Goal: Task Accomplishment & Management: Use online tool/utility

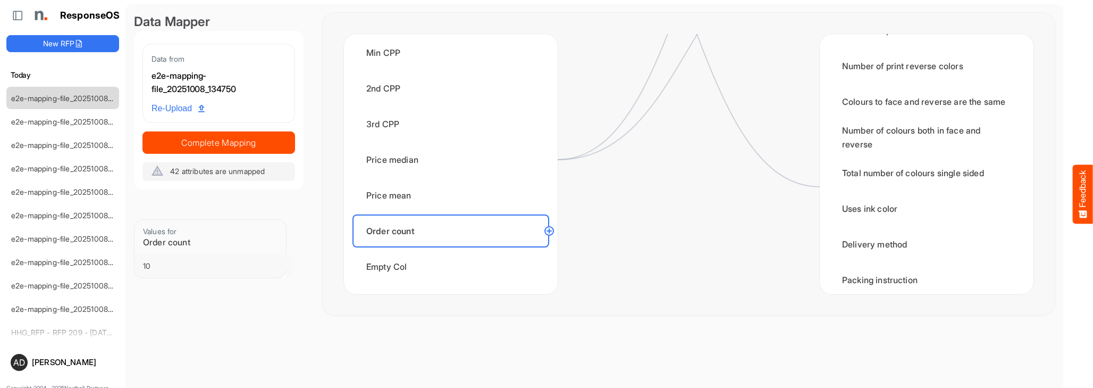
scroll to position [1870, 0]
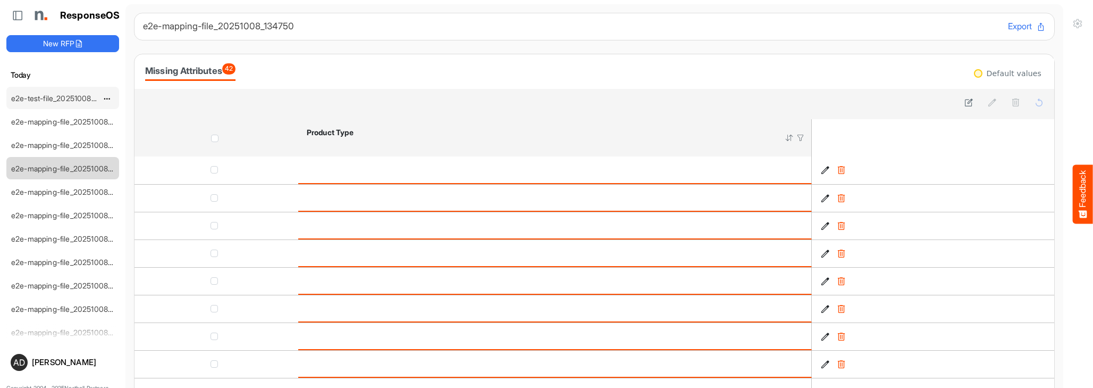
click at [54, 95] on link "e2e-test-file_20251008_145605" at bounding box center [65, 98] width 108 height 9
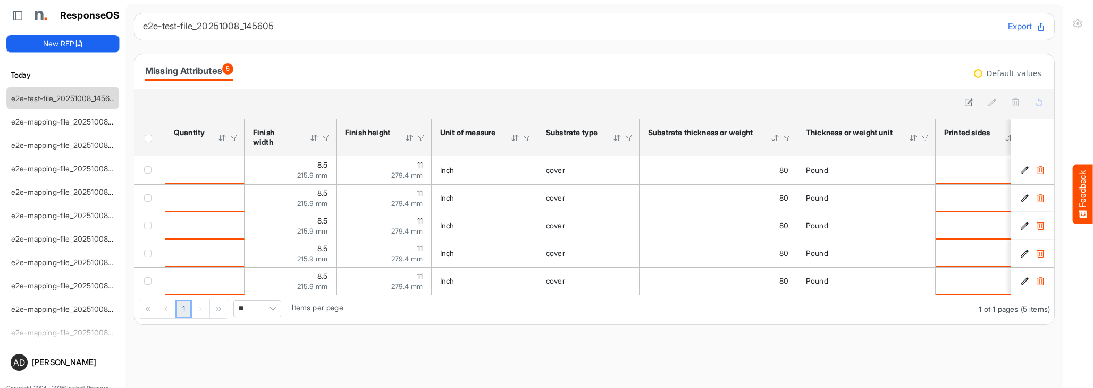
click at [107, 43] on button "New RFP" at bounding box center [62, 43] width 113 height 17
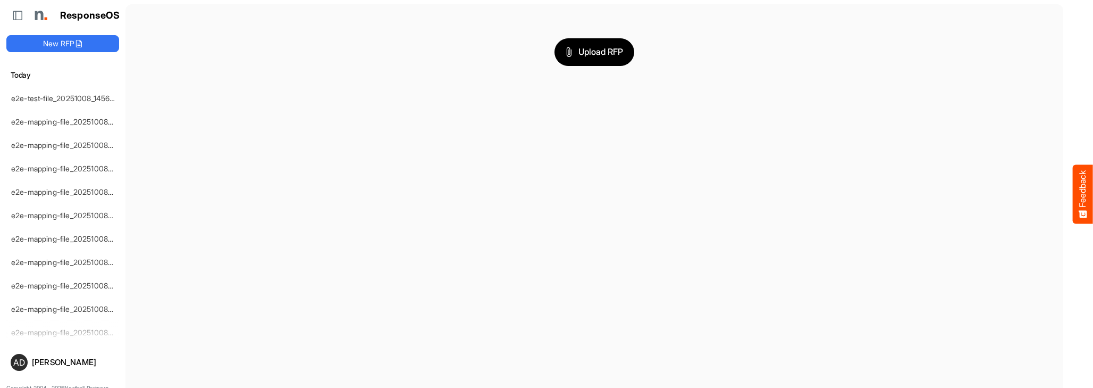
click at [585, 69] on div "Upload RFP" at bounding box center [594, 52] width 921 height 79
click at [587, 62] on button "Upload RFP" at bounding box center [595, 52] width 80 height 28
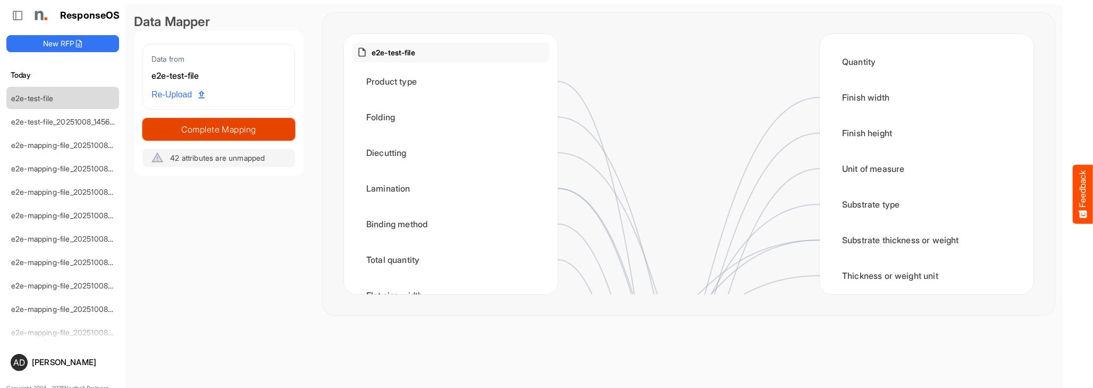
click at [247, 131] on span "Complete Mapping" at bounding box center [219, 129] width 152 height 15
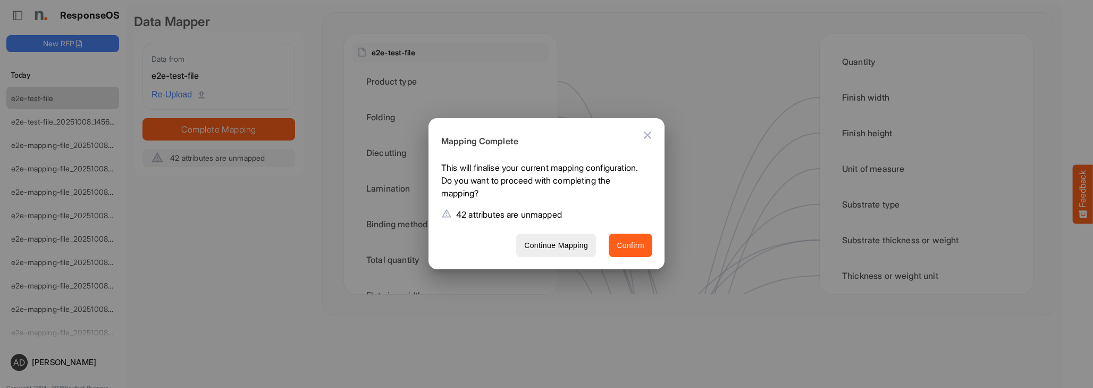
click at [644, 246] on span "Confirm" at bounding box center [631, 245] width 28 height 13
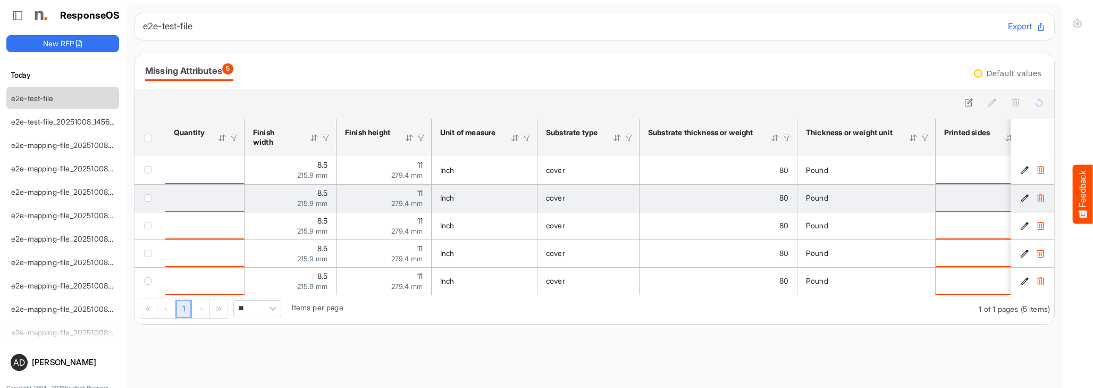
click at [148, 166] on div "checkbox" at bounding box center [150, 169] width 12 height 11
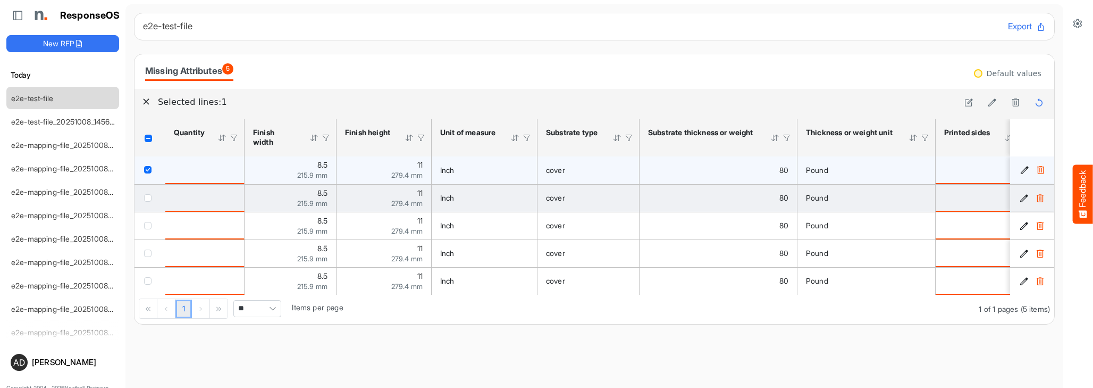
click at [150, 191] on td "checkbox" at bounding box center [150, 198] width 31 height 28
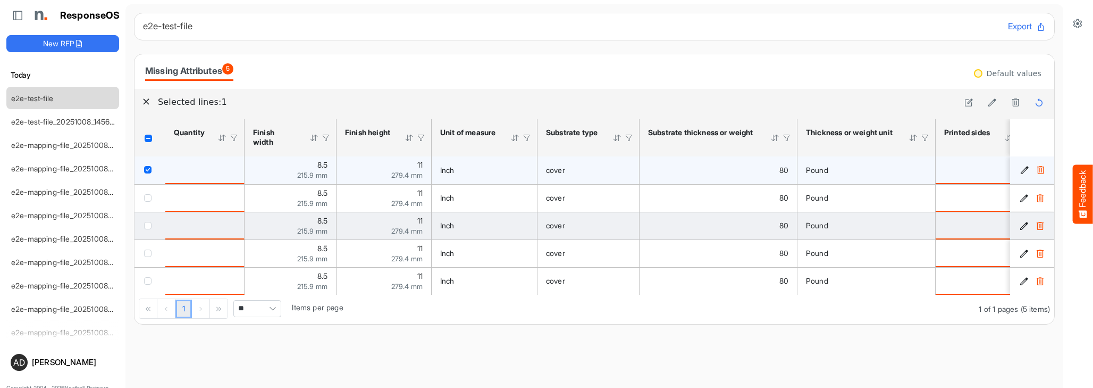
click at [150, 215] on td "checkbox" at bounding box center [150, 226] width 31 height 28
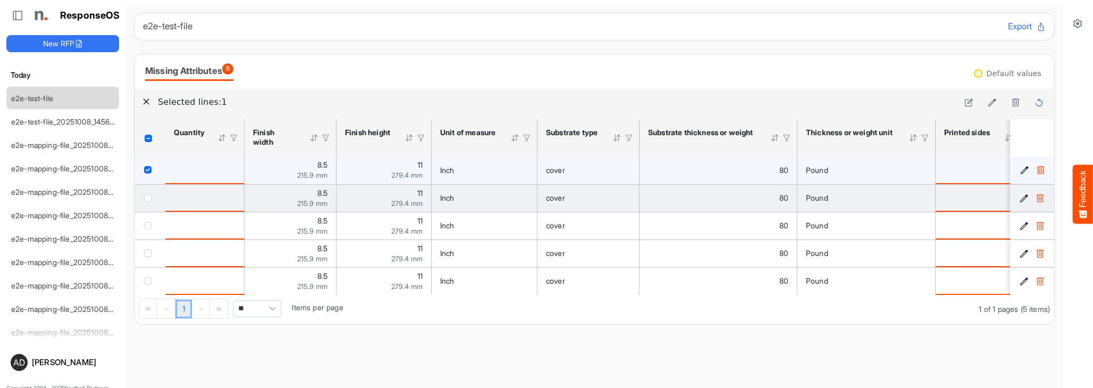
click at [150, 197] on span "checkbox" at bounding box center [147, 197] width 7 height 7
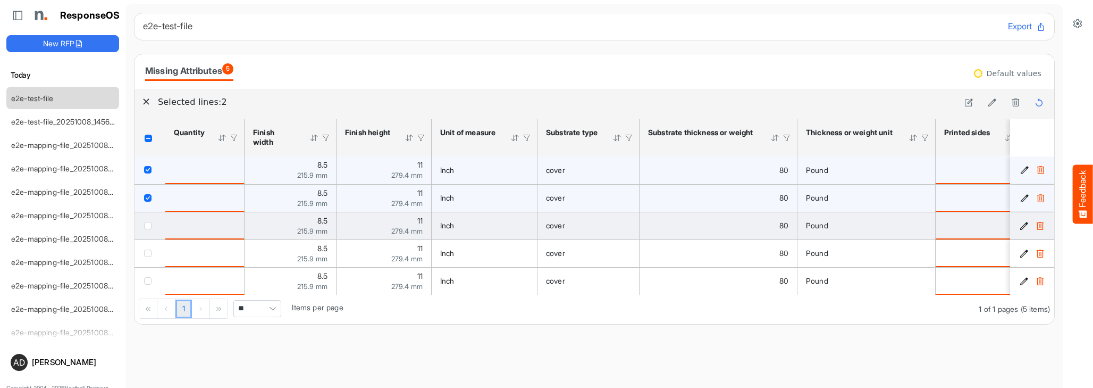
click at [150, 225] on span "checkbox" at bounding box center [147, 225] width 7 height 7
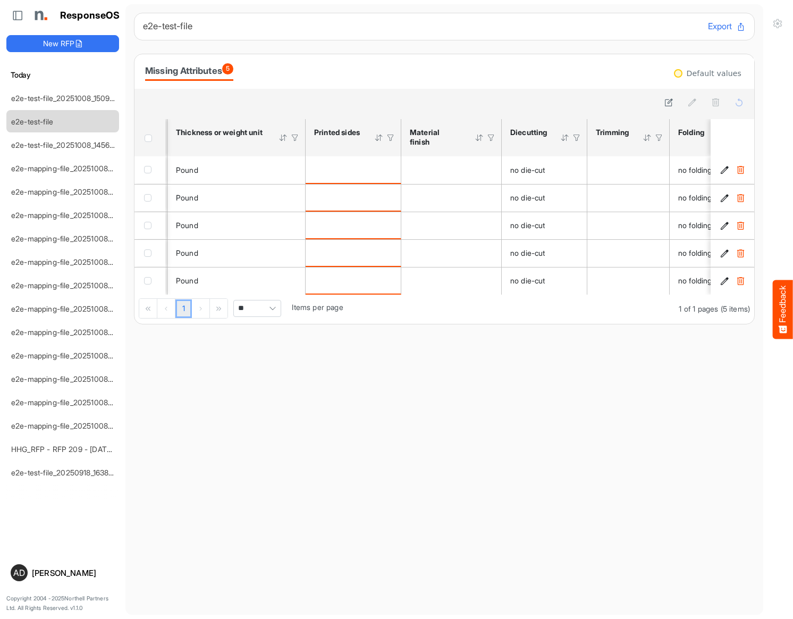
click at [392, 139] on div at bounding box center [391, 138] width 10 height 10
click at [359, 124] on th "Printed sides Press Enter to sort. Press Alt Down to open filter Menu" at bounding box center [354, 137] width 96 height 37
click at [666, 103] on icon at bounding box center [669, 102] width 9 height 9
click at [721, 107] on button "Cancel" at bounding box center [730, 102] width 32 height 14
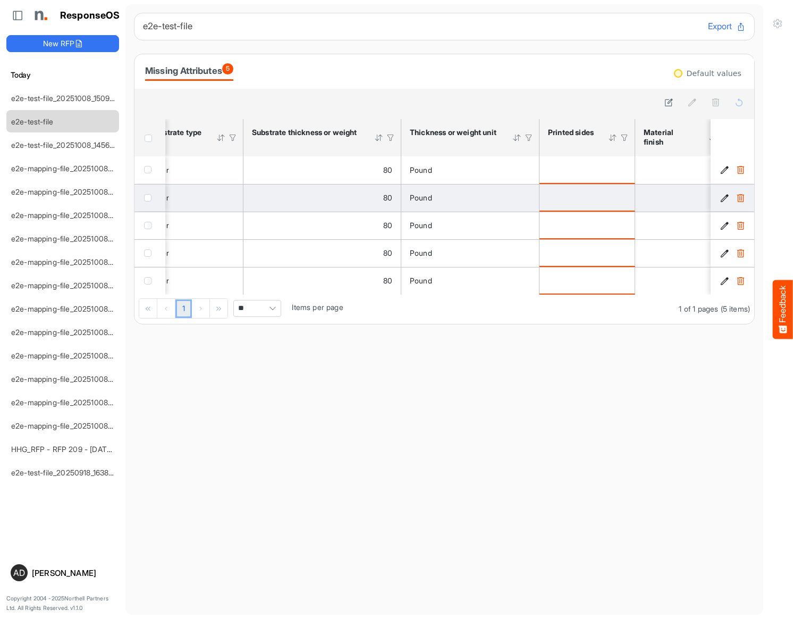
scroll to position [0, 438]
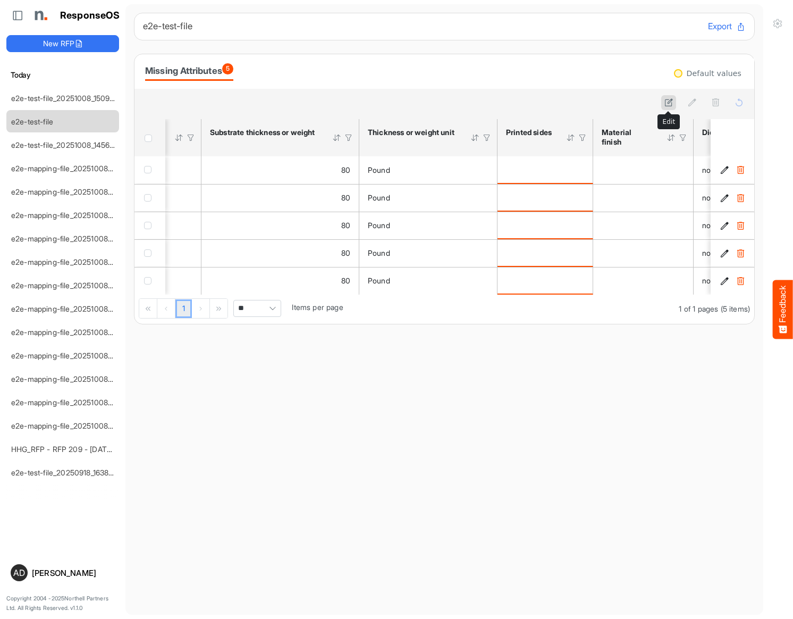
click at [670, 102] on icon at bounding box center [669, 102] width 9 height 9
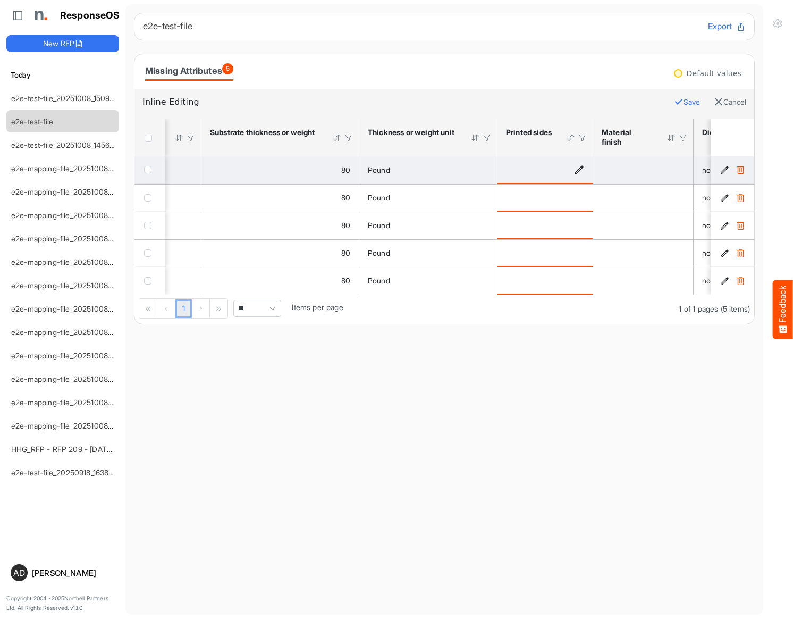
click at [573, 170] on div "is template cell Column Header httpsnorthellcomontologiesmapping-rulesmanufactu…" at bounding box center [545, 170] width 78 height 12
click at [579, 170] on icon "is template cell Column Header httpsnorthellcomontologiesmapping-rulesmanufactu…" at bounding box center [579, 169] width 9 height 9
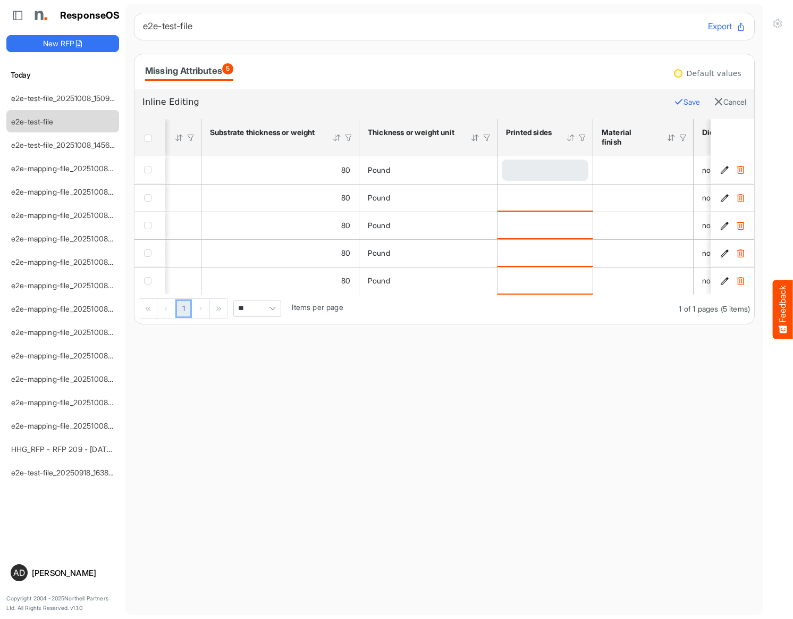
click at [547, 172] on div "Loading..." at bounding box center [545, 170] width 87 height 21
click at [546, 172] on span at bounding box center [535, 170] width 65 height 21
click at [519, 174] on span at bounding box center [535, 170] width 65 height 21
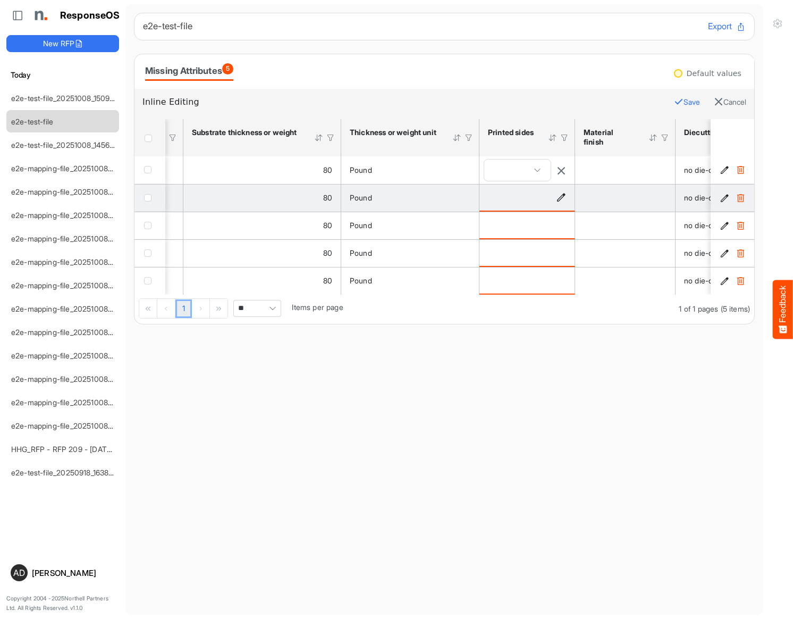
scroll to position [0, 188]
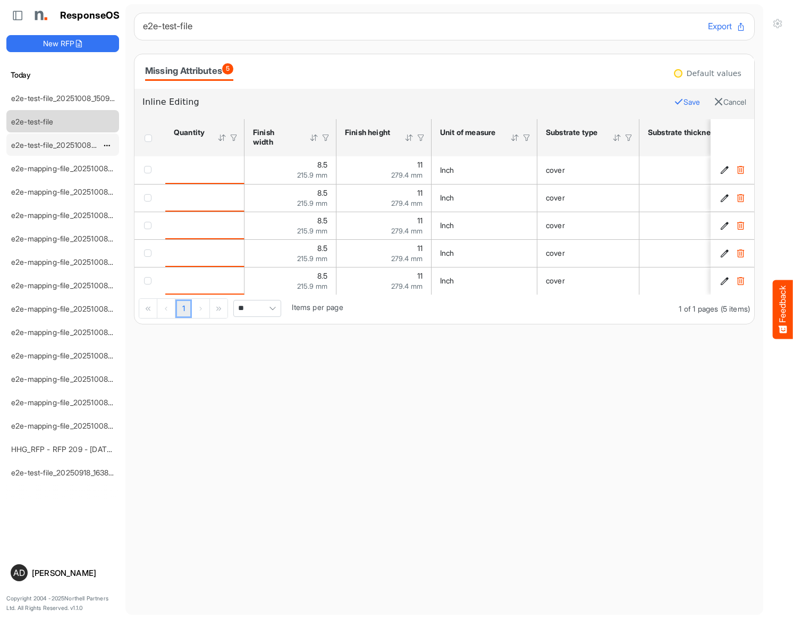
click at [39, 143] on link "e2e-test-file_20251008_145605" at bounding box center [65, 144] width 108 height 9
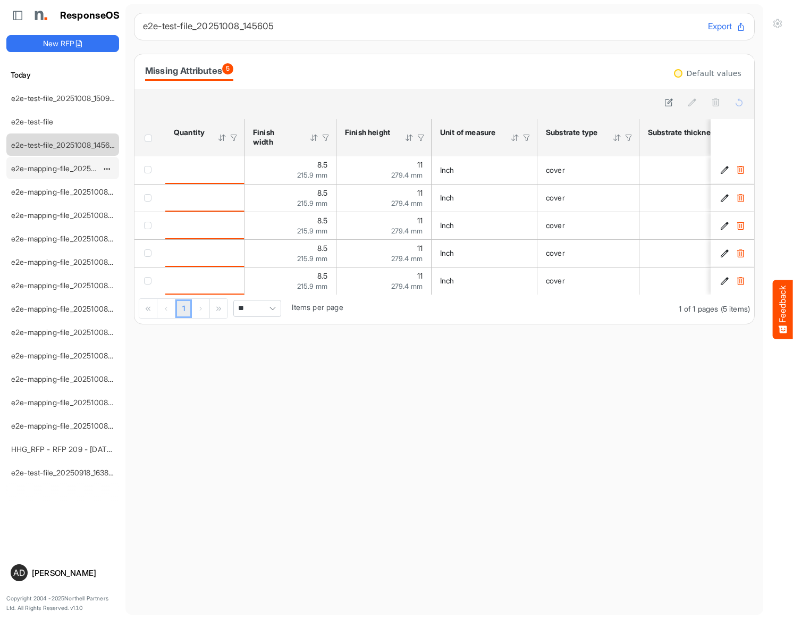
click at [47, 170] on link "e2e-mapping-file_20251008_135737" at bounding box center [72, 168] width 122 height 9
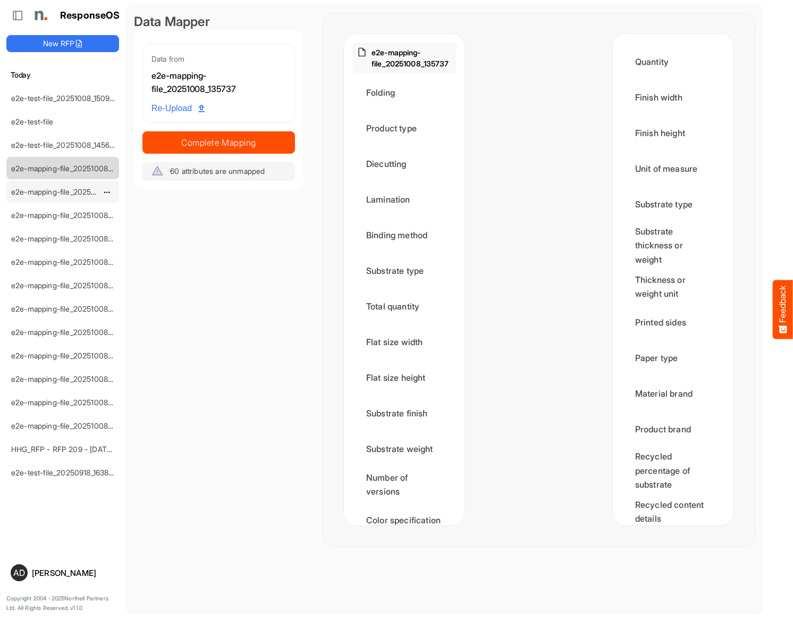
click at [52, 191] on link "e2e-mapping-file_20251008_135414" at bounding box center [72, 191] width 123 height 9
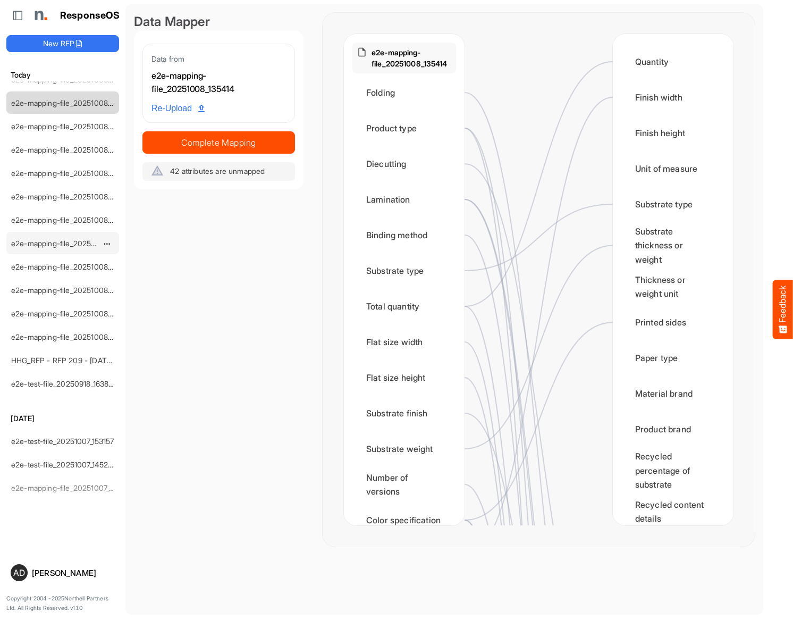
scroll to position [102, 0]
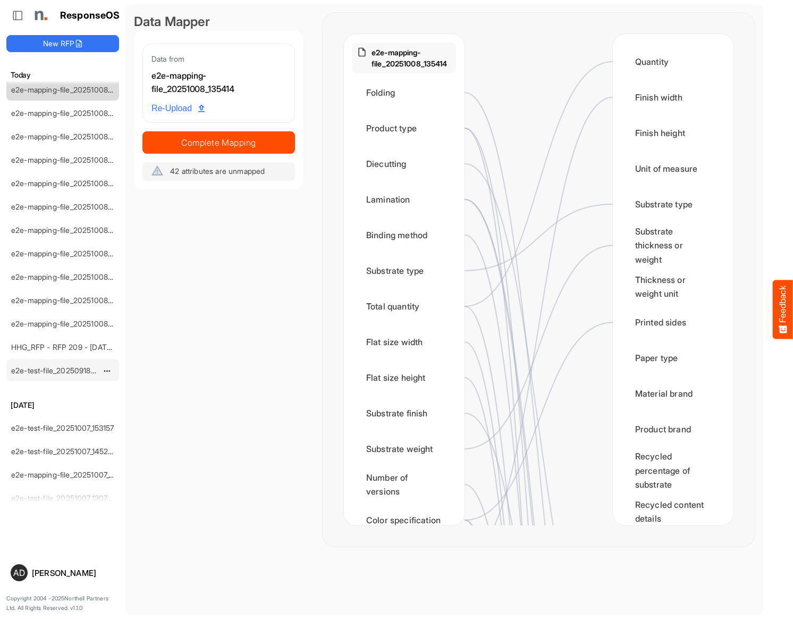
click at [76, 371] on link "e2e-test-file_20250918_163829 (1) (2)" at bounding box center [74, 370] width 127 height 9
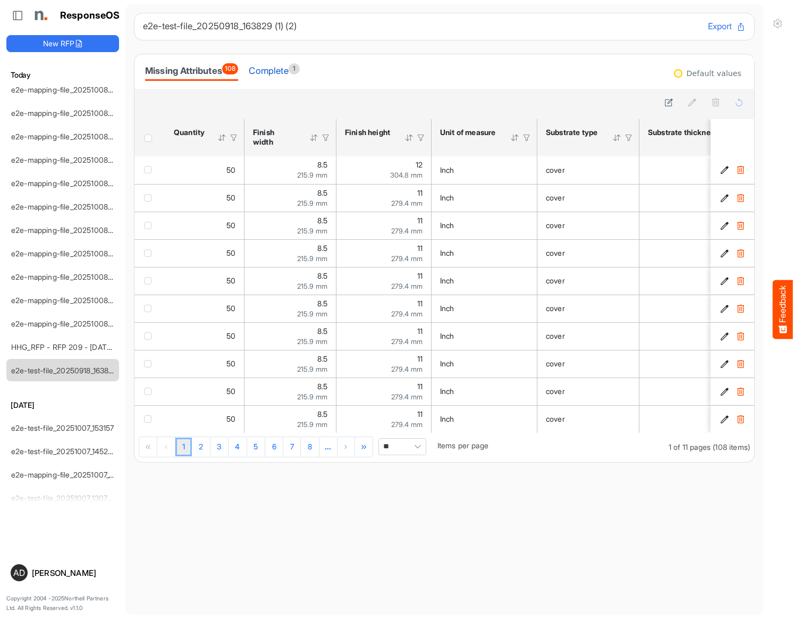
click at [294, 63] on div "Complete 1" at bounding box center [274, 70] width 51 height 15
click at [291, 68] on div "Complete 1" at bounding box center [274, 70] width 51 height 15
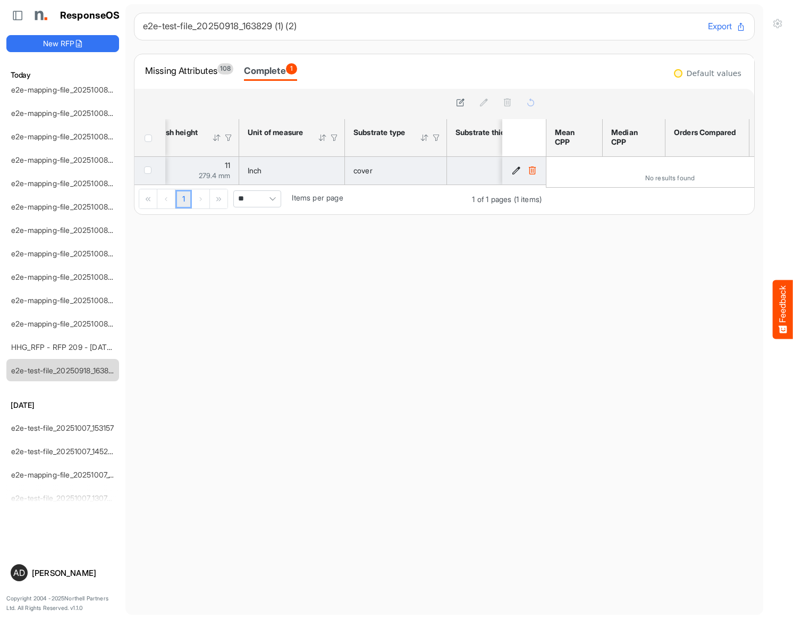
scroll to position [0, 232]
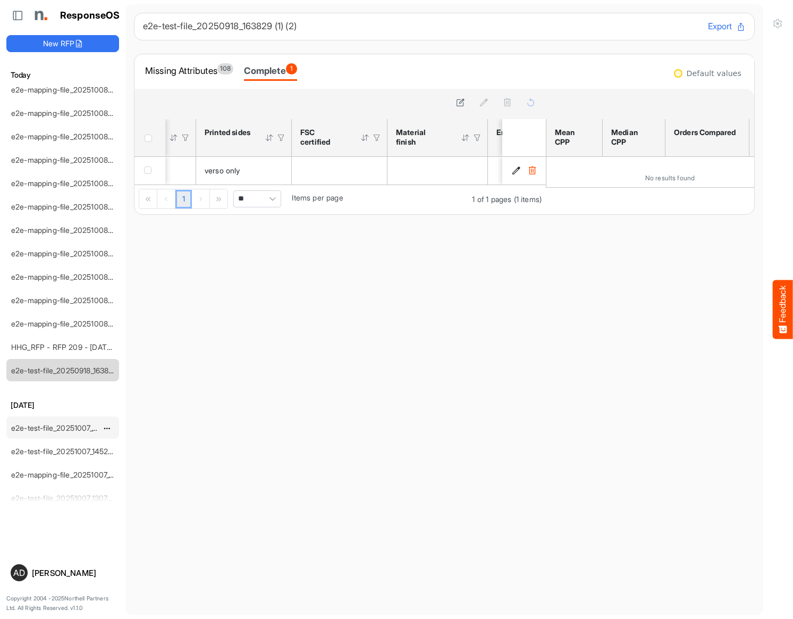
click at [72, 428] on link "e2e-test-file_20251007_153157" at bounding box center [62, 427] width 103 height 9
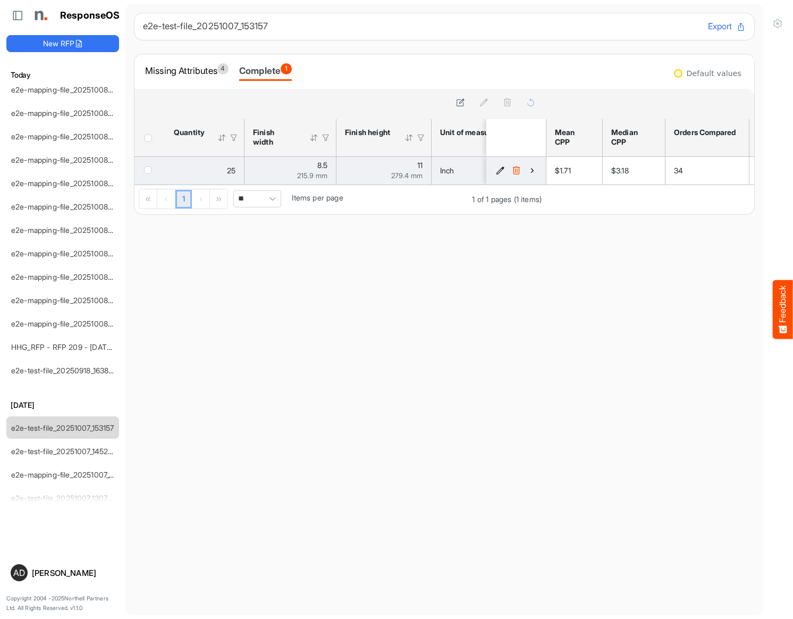
click at [498, 170] on icon "3dafe05a-e8e9-4b52-98a9-e5cefcb59880 is template cell Column Header" at bounding box center [500, 170] width 9 height 9
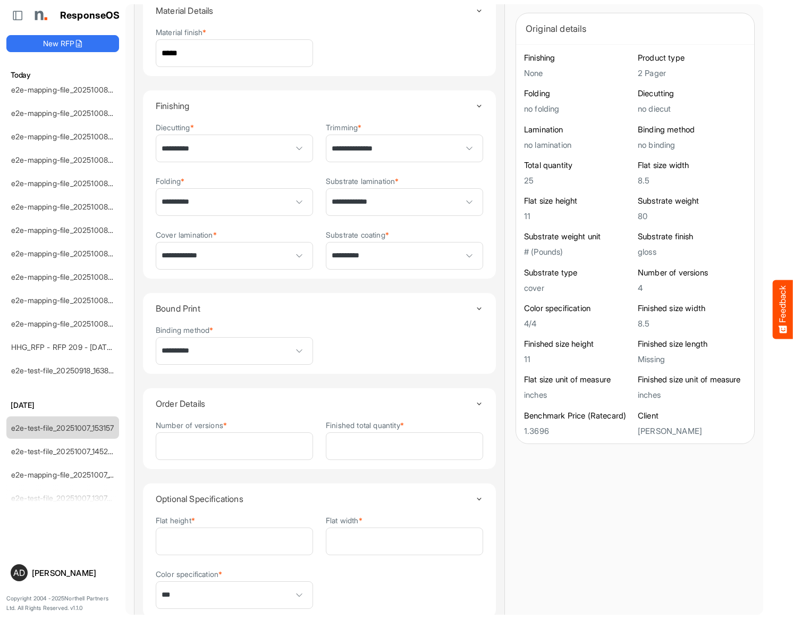
scroll to position [400, 0]
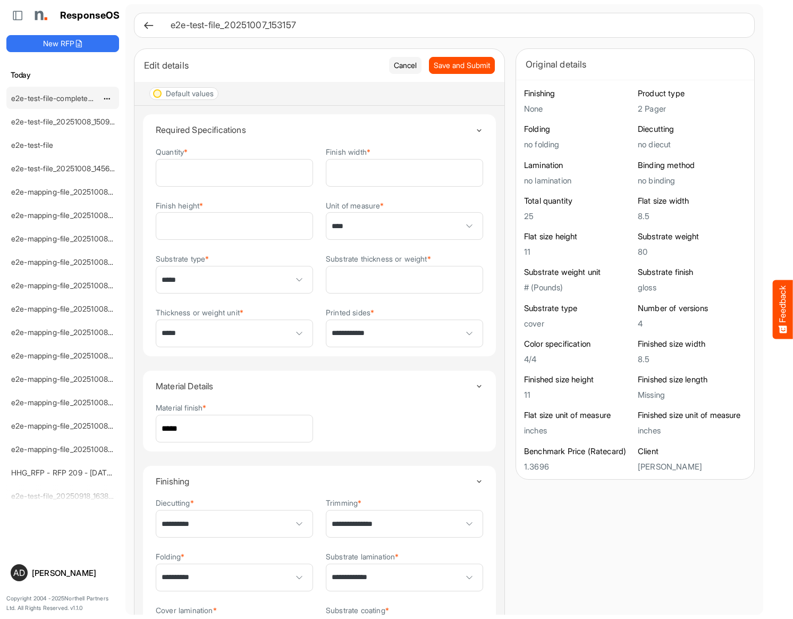
click at [73, 99] on link "e2e-test-file-completed_20251008_152241" at bounding box center [83, 98] width 145 height 9
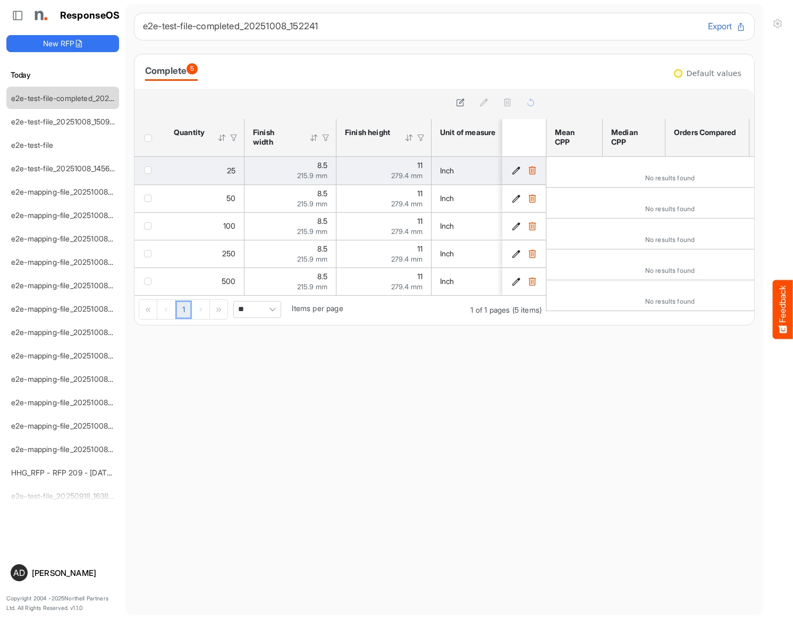
click at [516, 171] on icon "0c7c2f6c-f3c6-43e3-9ab5-2da2bd44b3cb is template cell Column Header" at bounding box center [516, 170] width 9 height 9
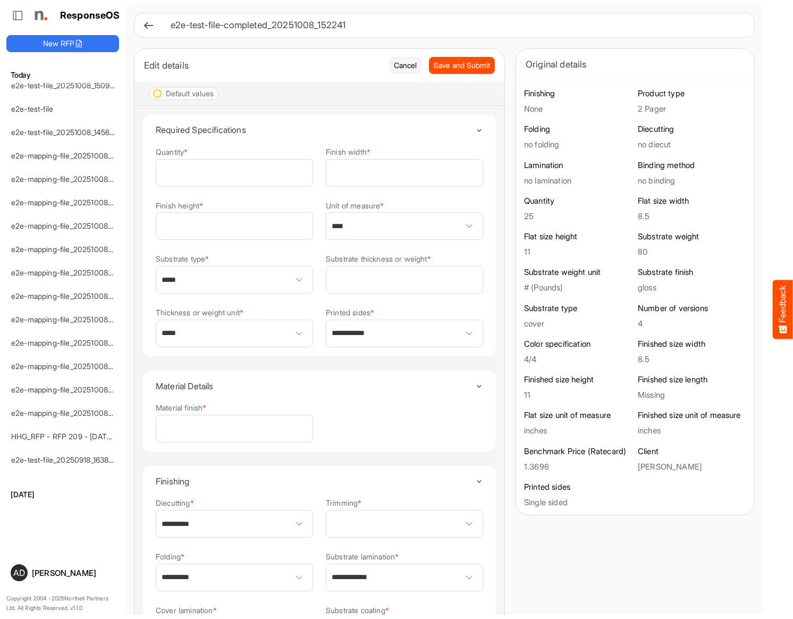
scroll to position [230, 0]
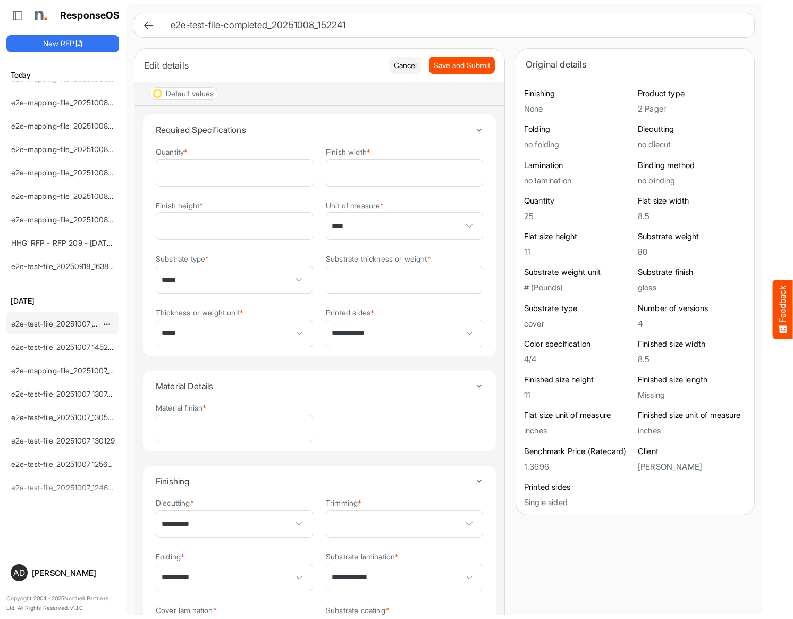
click at [76, 324] on link "e2e-test-file_20251007_153157" at bounding box center [62, 323] width 103 height 9
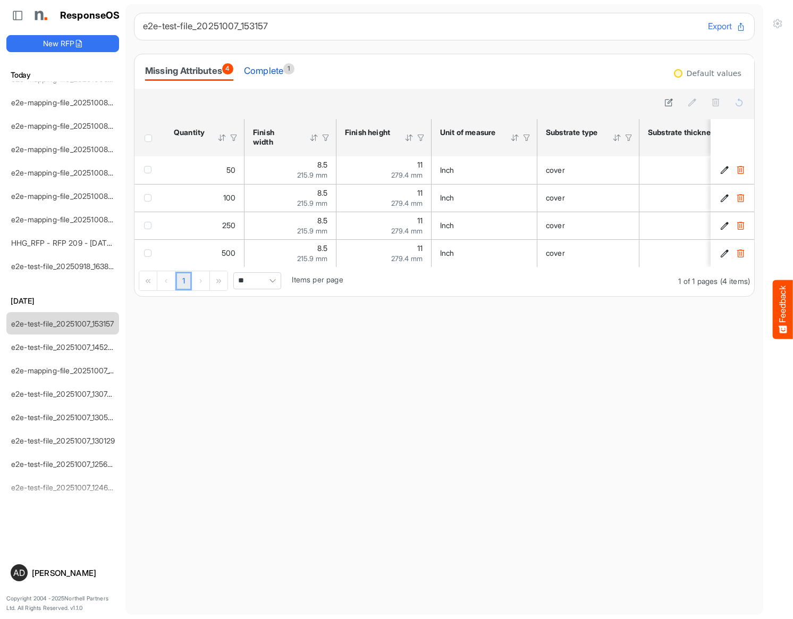
click at [260, 70] on div "Complete 1" at bounding box center [269, 70] width 51 height 15
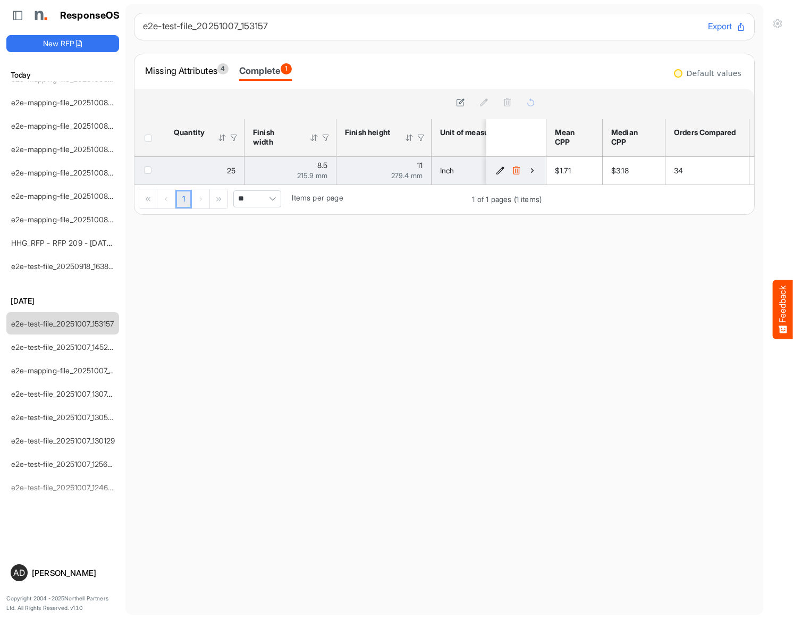
click at [503, 174] on icon "3dafe05a-e8e9-4b52-98a9-e5cefcb59880 is template cell Column Header" at bounding box center [500, 170] width 9 height 9
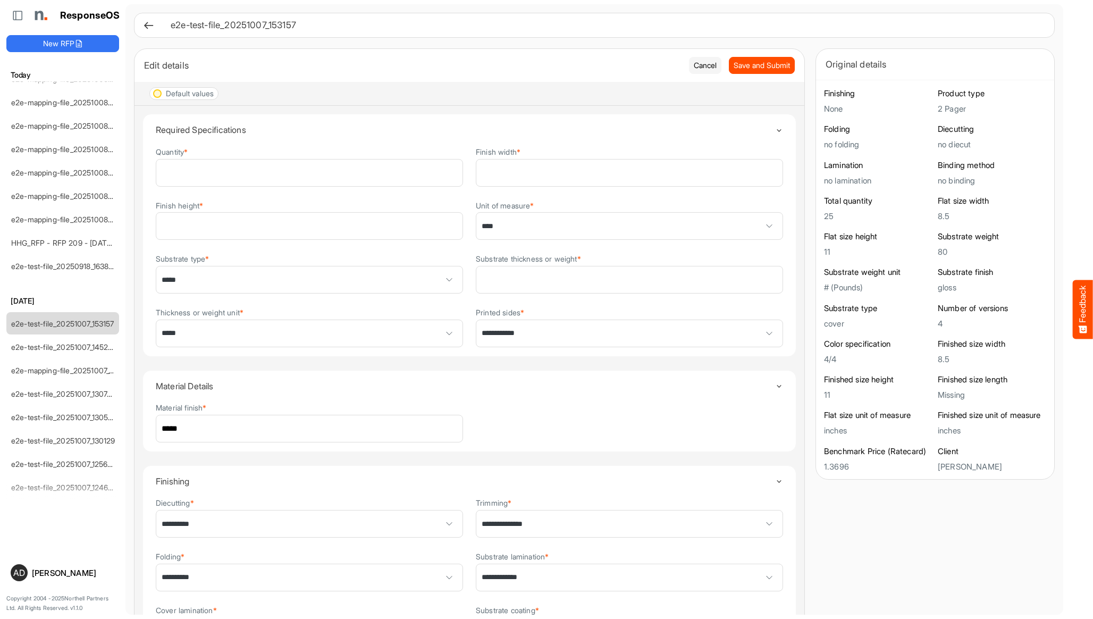
click at [521, 123] on summary "Required Specifications" at bounding box center [470, 129] width 628 height 31
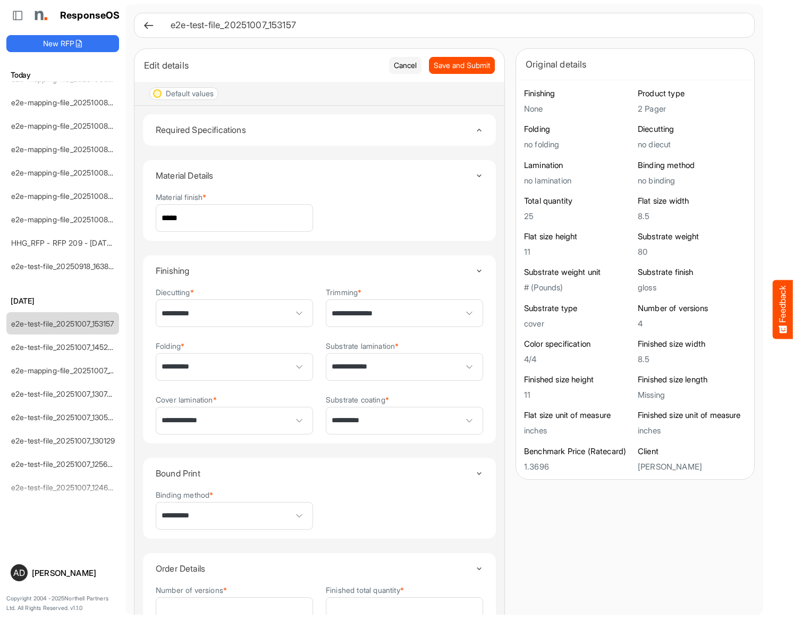
click at [221, 123] on summary "Required Specifications" at bounding box center [320, 129] width 328 height 31
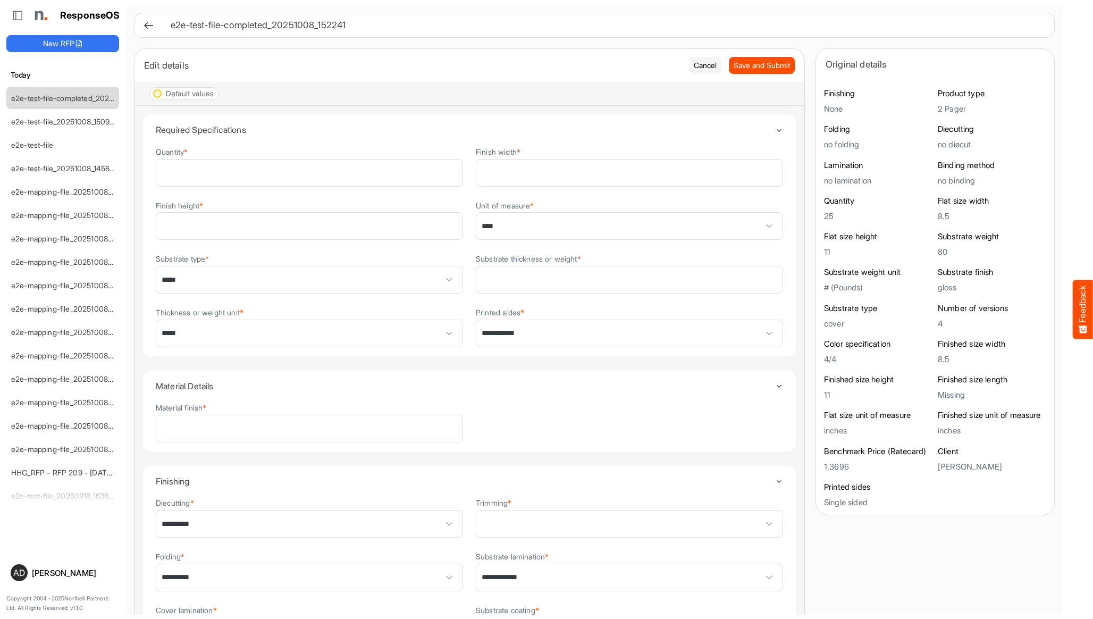
click at [501, 68] on div "Edit details" at bounding box center [412, 65] width 537 height 15
